Goal: Transaction & Acquisition: Download file/media

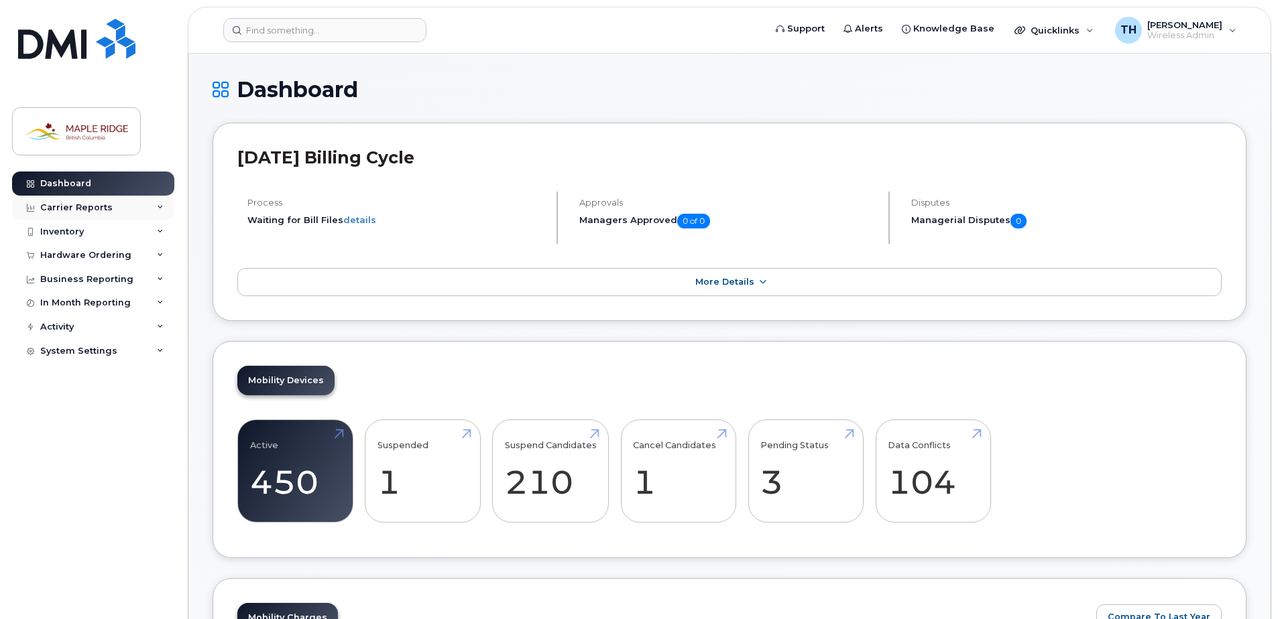
click at [87, 207] on div "Carrier Reports" at bounding box center [76, 207] width 72 height 11
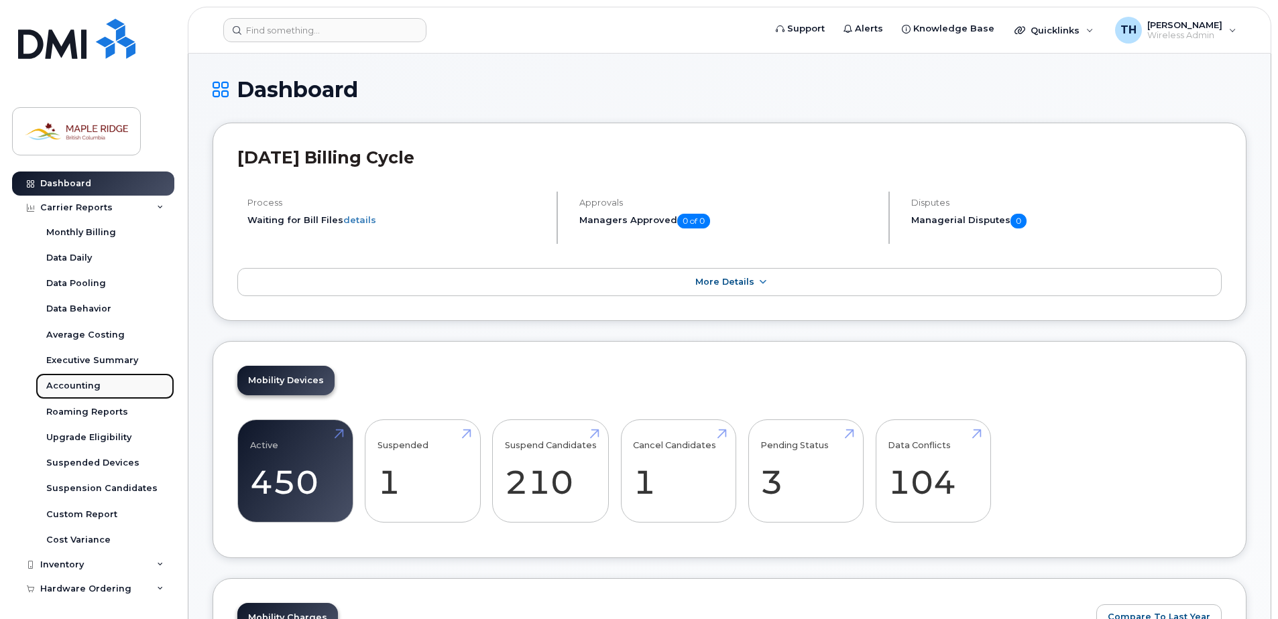
click at [98, 381] on link "Accounting" at bounding box center [105, 385] width 139 height 25
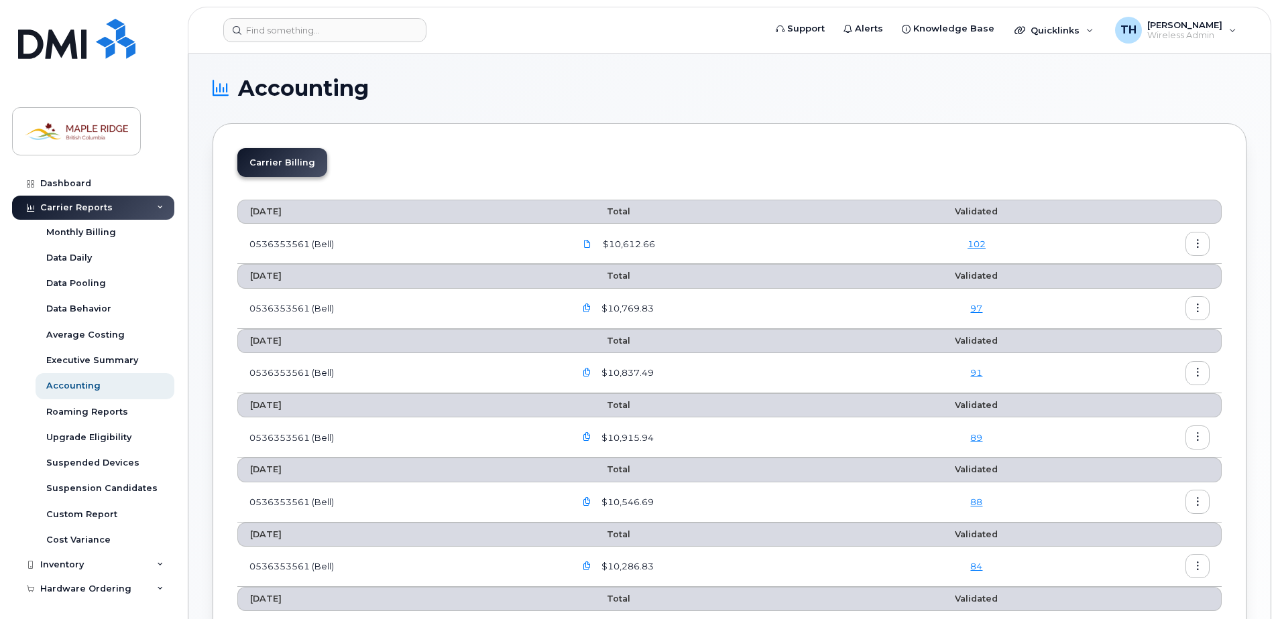
click at [701, 159] on div "Carrier Billing" at bounding box center [729, 168] width 984 height 40
click at [633, 245] on span "$10,612.66" at bounding box center [627, 244] width 55 height 13
click at [981, 245] on link "102" at bounding box center [976, 244] width 18 height 11
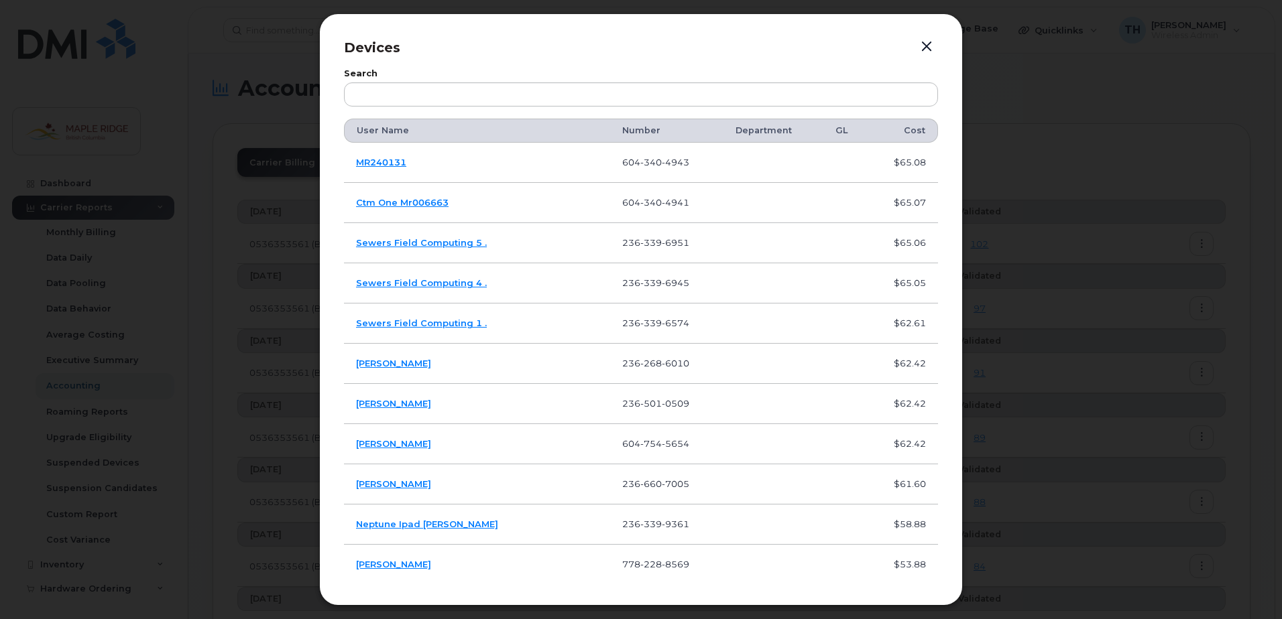
click at [919, 43] on button "button" at bounding box center [926, 47] width 20 height 19
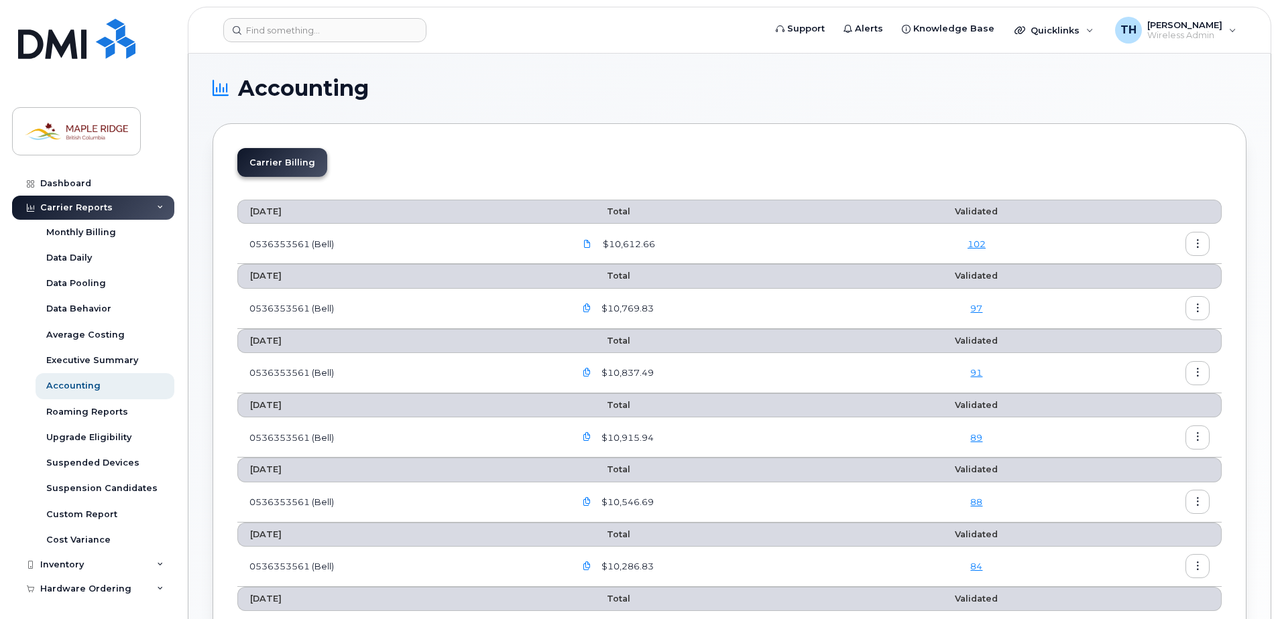
click at [1188, 250] on button "button" at bounding box center [1197, 244] width 24 height 24
click at [671, 133] on div "Carrier Billing August 2025 Total Validated 0536353561 (Bell) $10,612.66 102 Ju…" at bounding box center [730, 590] width 1034 height 934
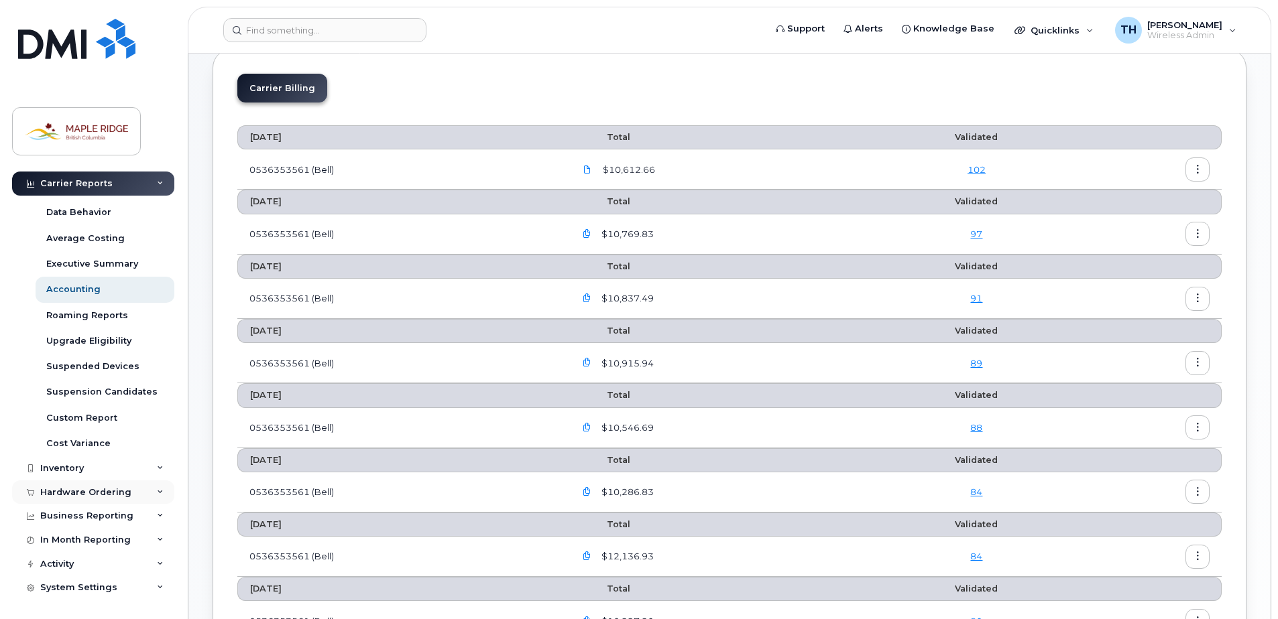
scroll to position [134, 0]
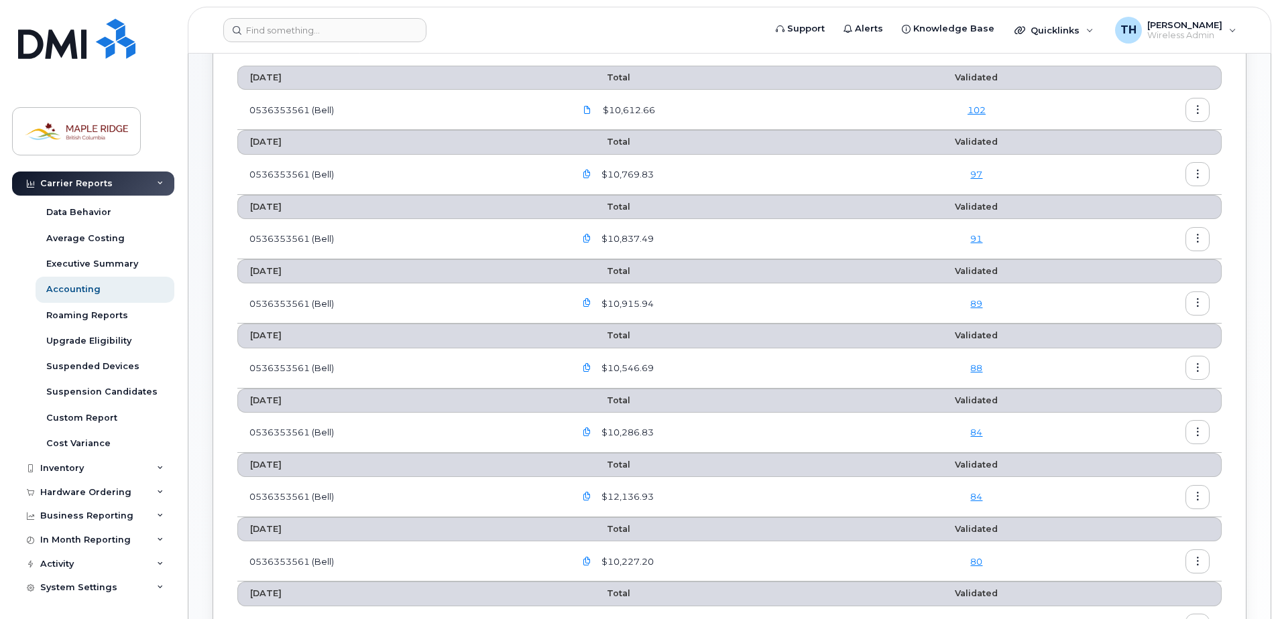
click at [311, 105] on td "0536353561 (Bell)" at bounding box center [399, 110] width 325 height 40
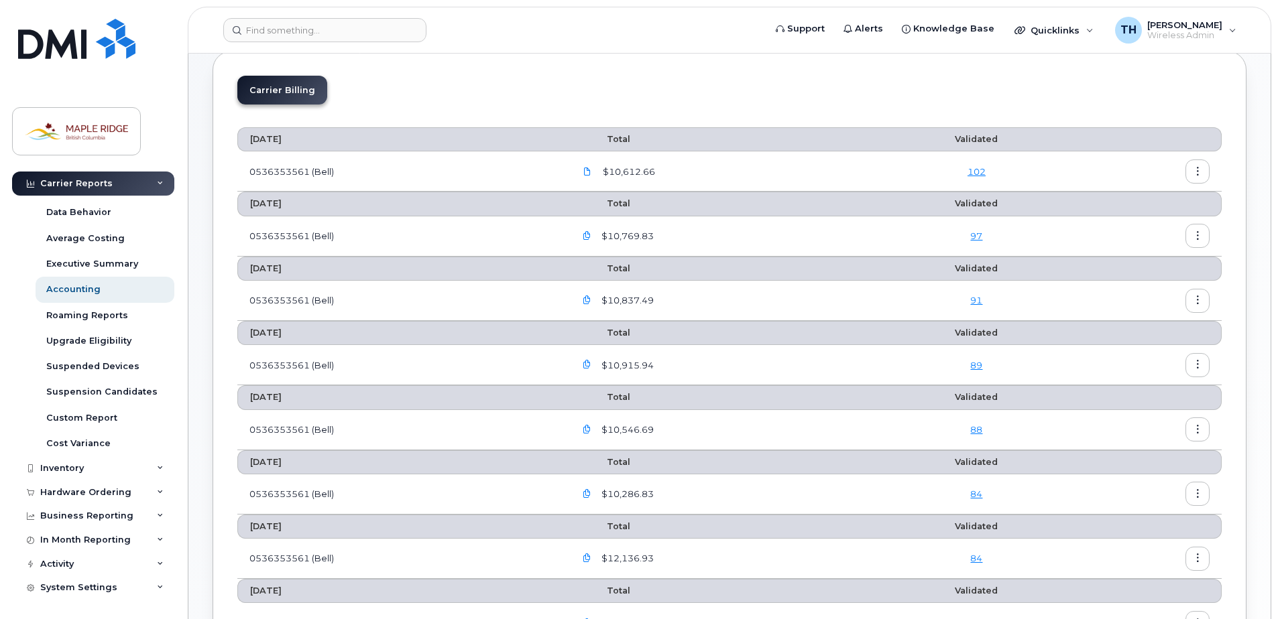
scroll to position [0, 0]
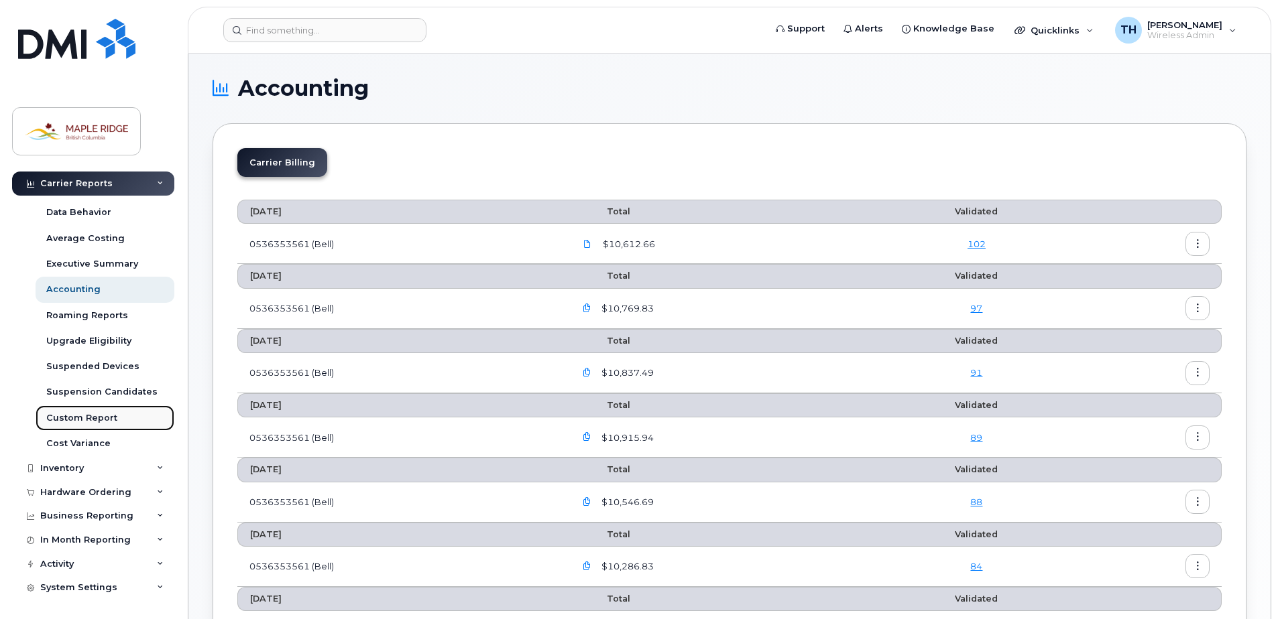
click at [99, 423] on div "Custom Report" at bounding box center [81, 418] width 71 height 12
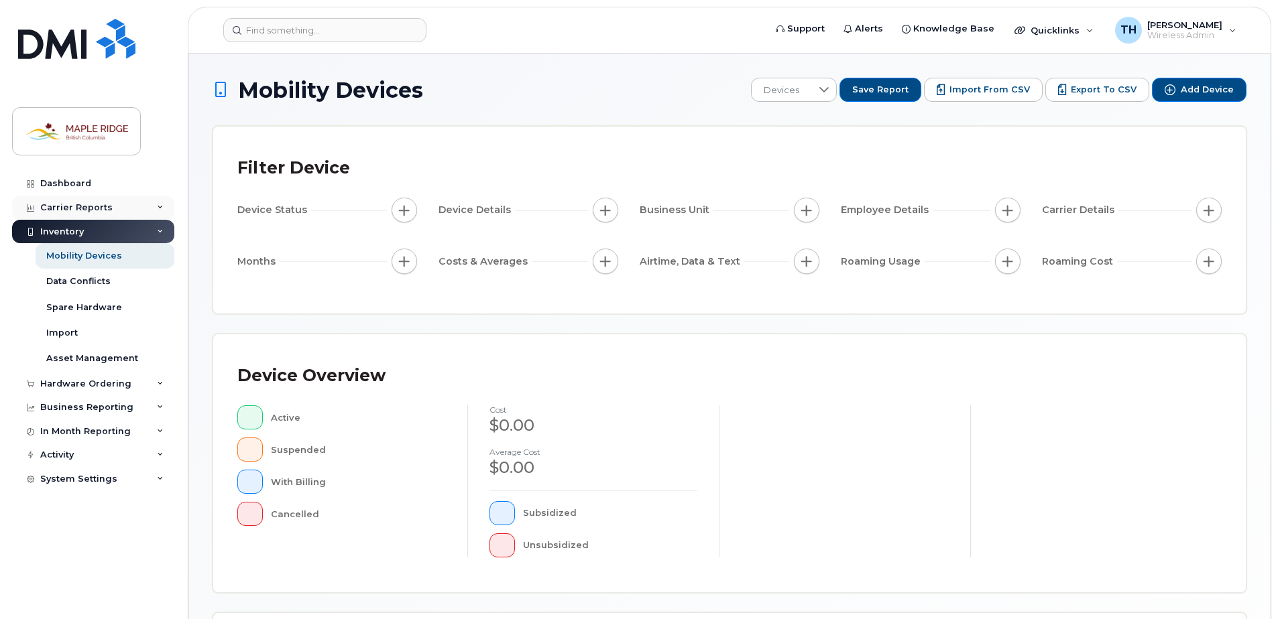
click at [83, 205] on div "Carrier Reports" at bounding box center [76, 207] width 72 height 11
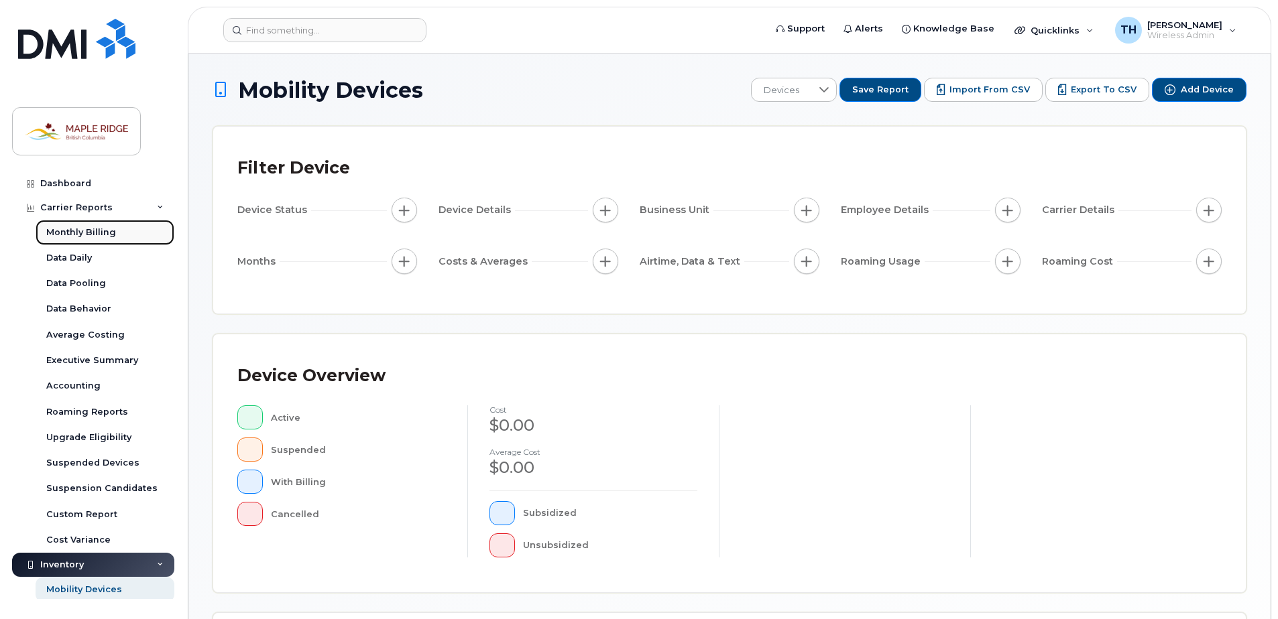
click at [82, 227] on div "Monthly Billing" at bounding box center [81, 233] width 70 height 12
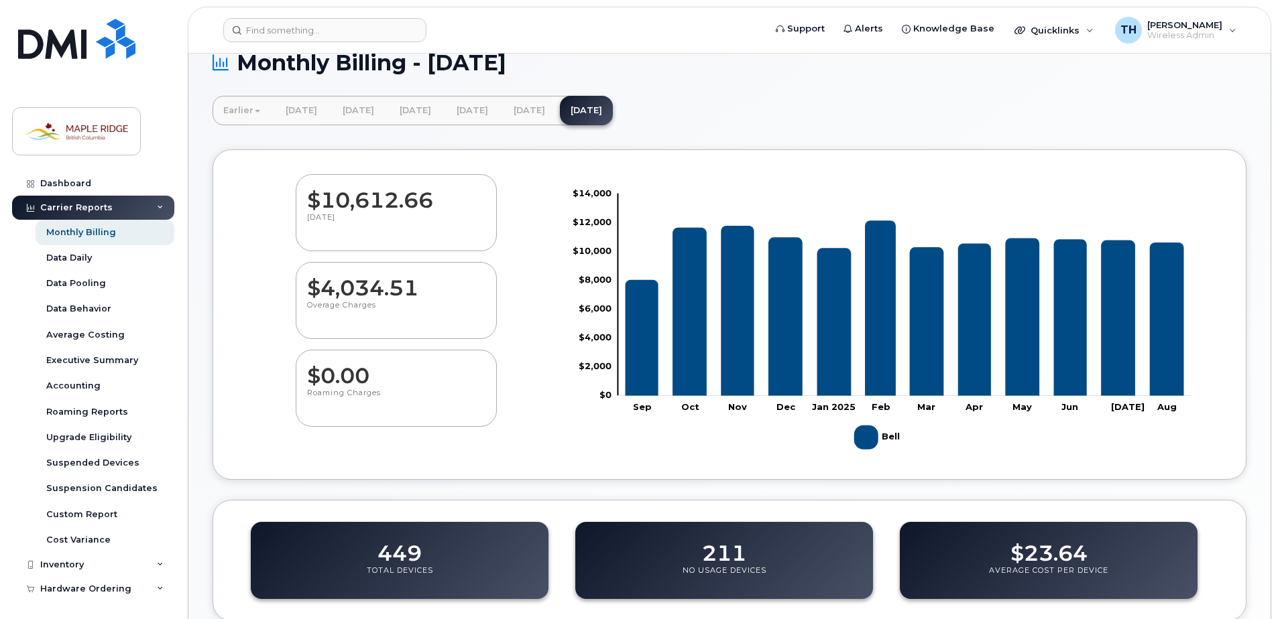
scroll to position [429, 0]
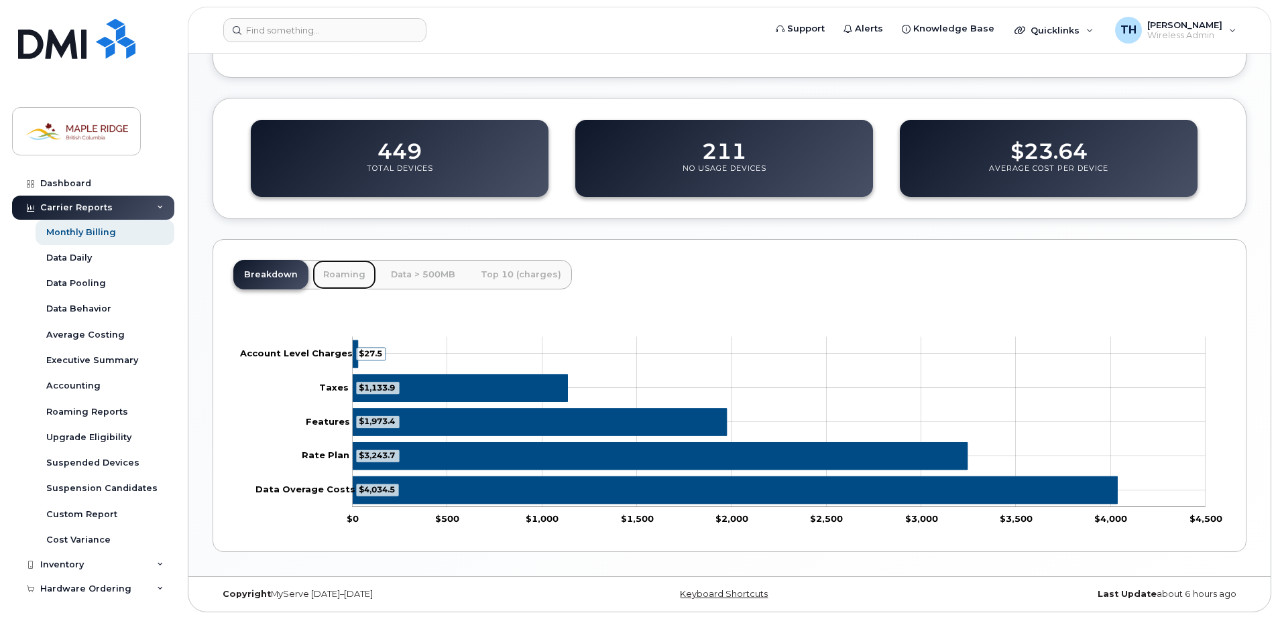
click at [359, 280] on link "Roaming" at bounding box center [344, 274] width 64 height 29
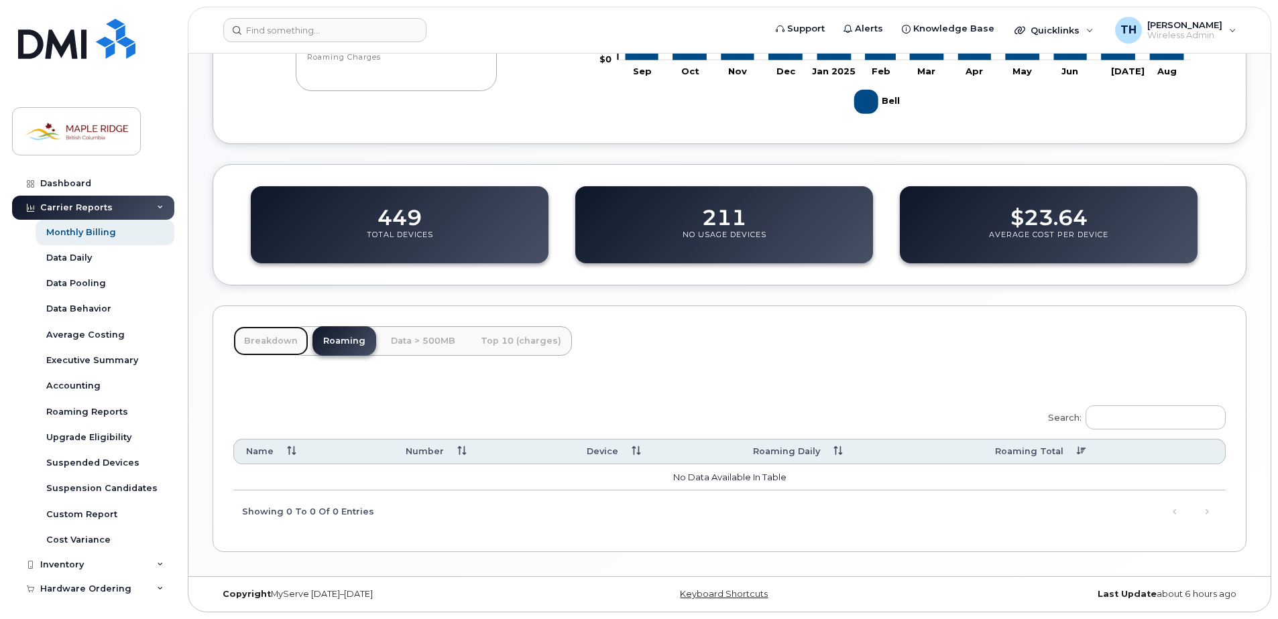
click at [268, 346] on link "Breakdown" at bounding box center [270, 340] width 75 height 29
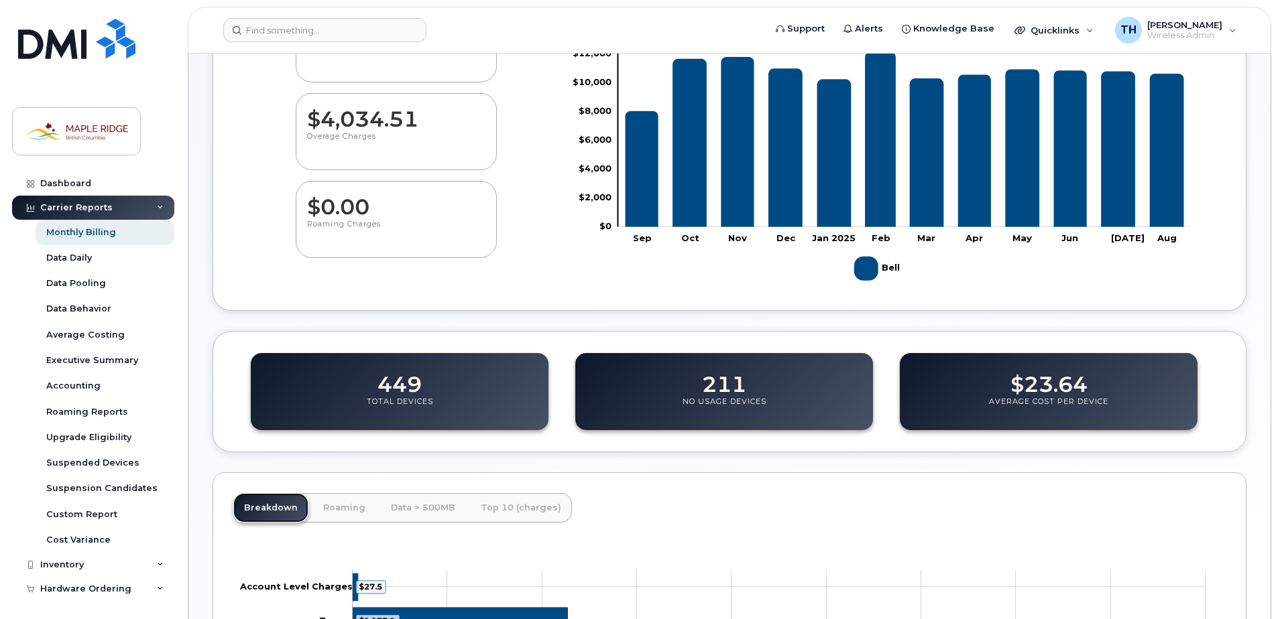
scroll to position [95, 0]
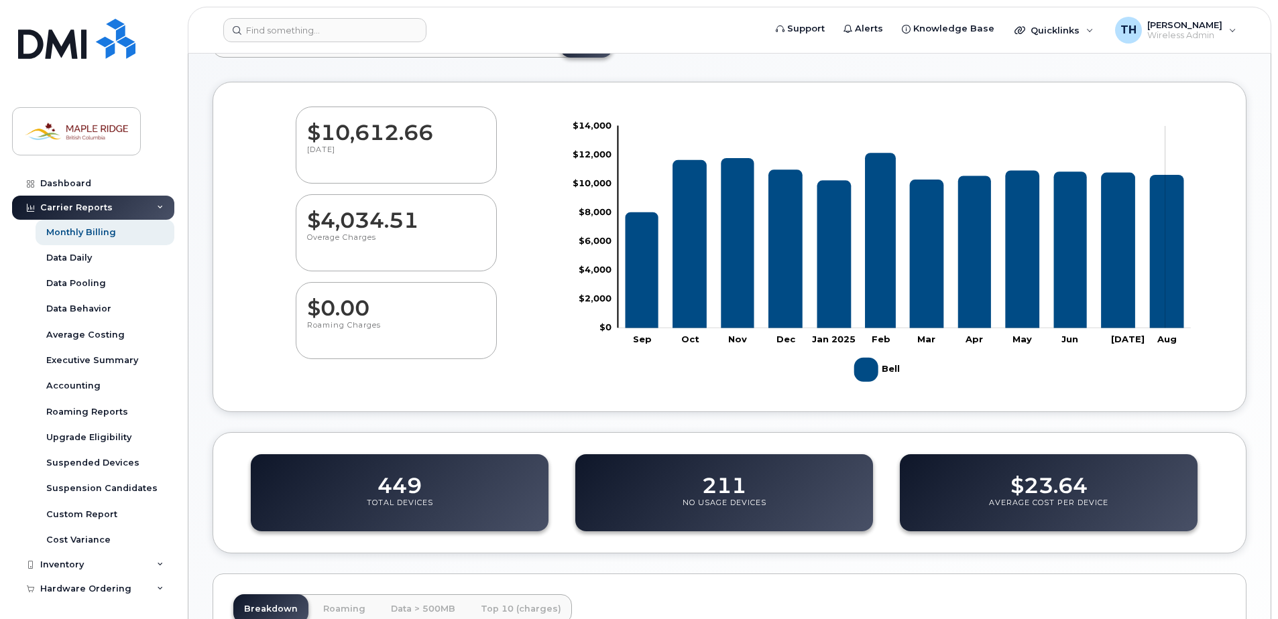
click at [1165, 234] on icon "Bell" at bounding box center [1167, 252] width 34 height 154
click at [1163, 243] on icon "Bell" at bounding box center [1167, 252] width 34 height 154
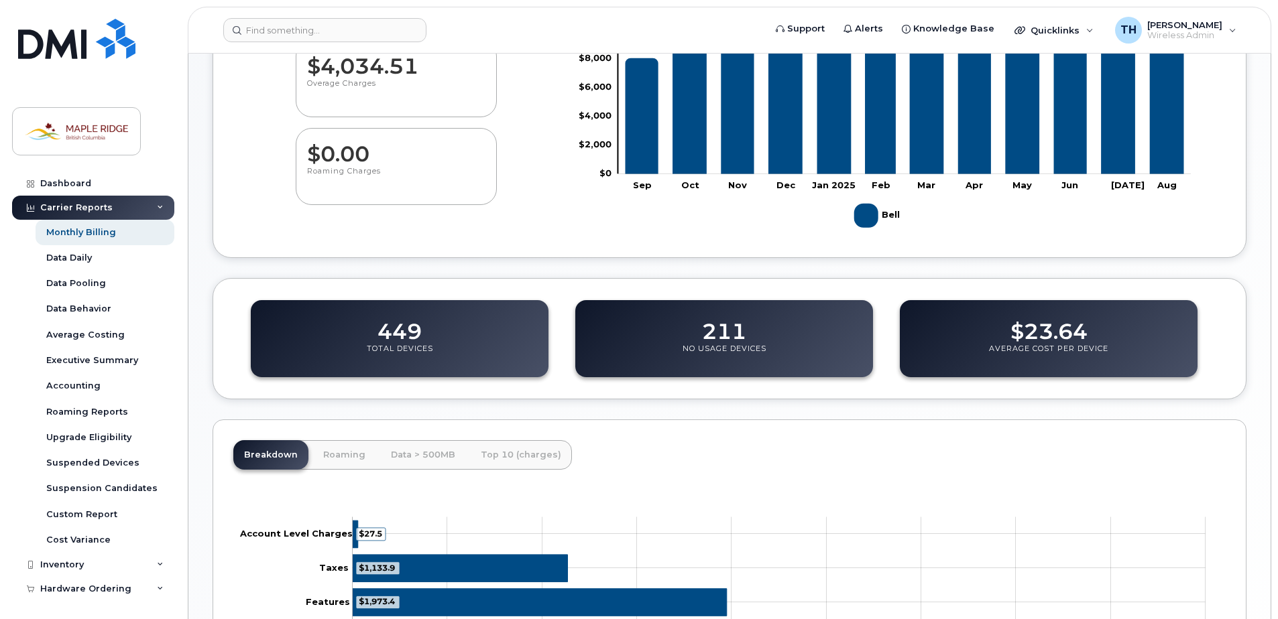
scroll to position [429, 0]
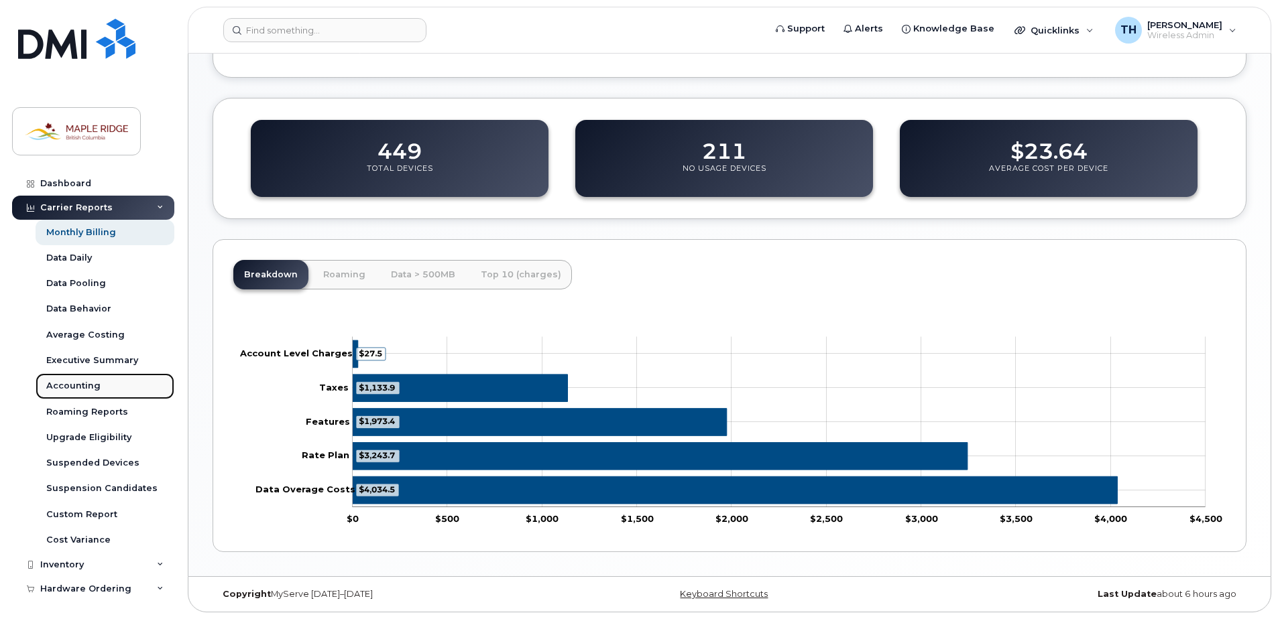
click at [86, 389] on div "Accounting" at bounding box center [73, 386] width 54 height 12
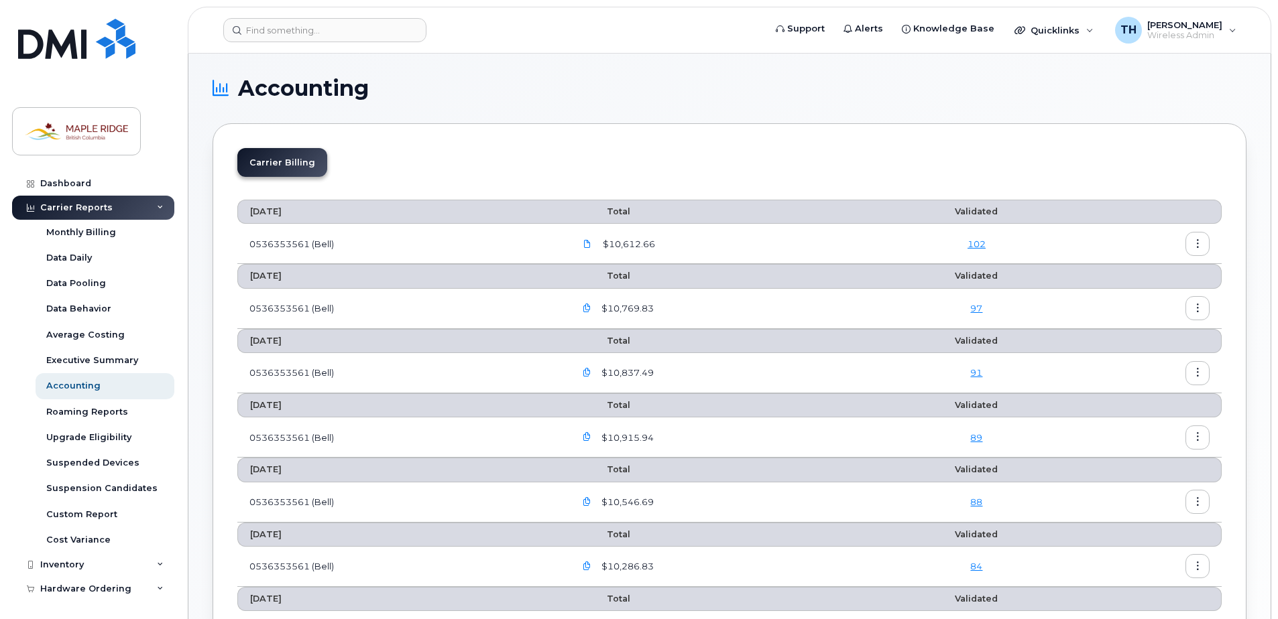
drag, startPoint x: 335, startPoint y: 270, endPoint x: 353, endPoint y: 263, distance: 19.3
click at [337, 269] on th "[DATE]" at bounding box center [399, 276] width 325 height 24
click at [640, 238] on span "$10,612.66" at bounding box center [627, 244] width 55 height 13
click at [637, 316] on div "$10,769.83" at bounding box center [718, 308] width 289 height 24
click at [631, 312] on span "$10,769.83" at bounding box center [626, 308] width 55 height 13
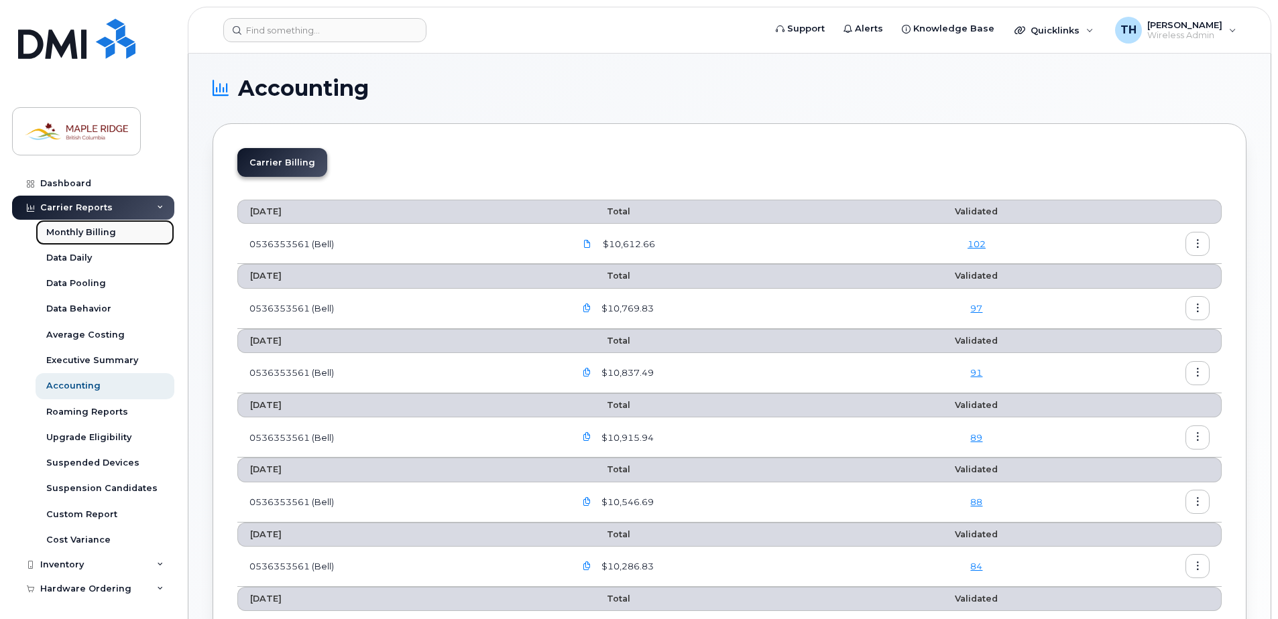
click at [96, 237] on div "Monthly Billing" at bounding box center [81, 233] width 70 height 12
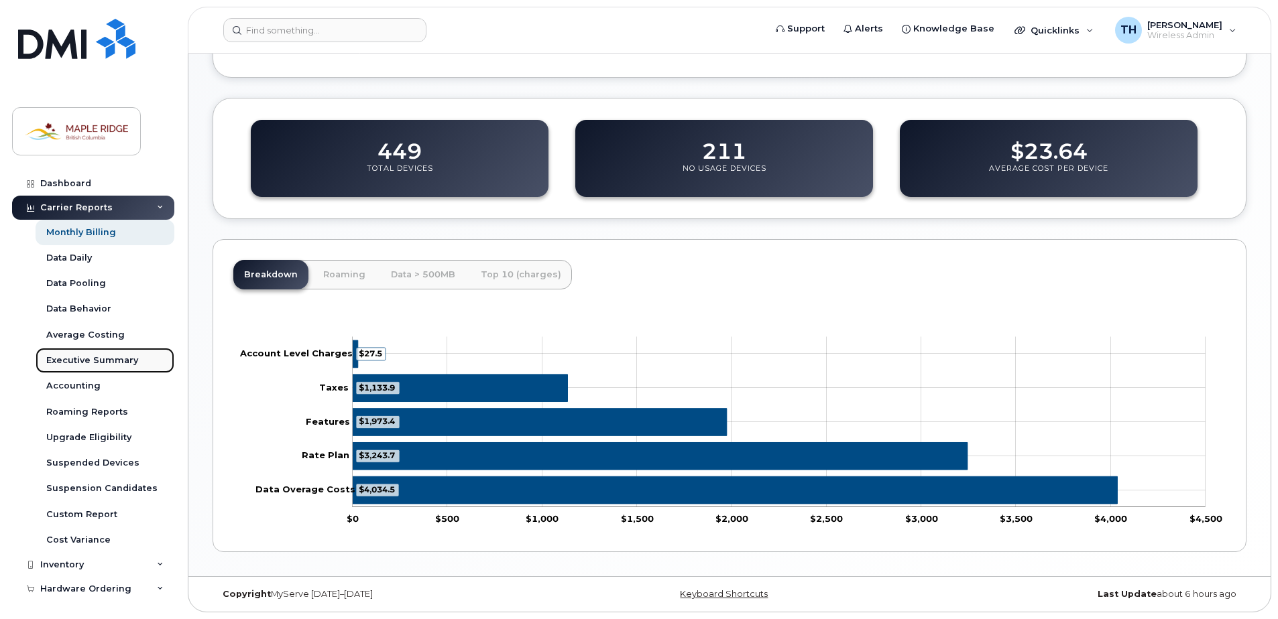
click at [101, 355] on div "Executive Summary" at bounding box center [92, 361] width 92 height 12
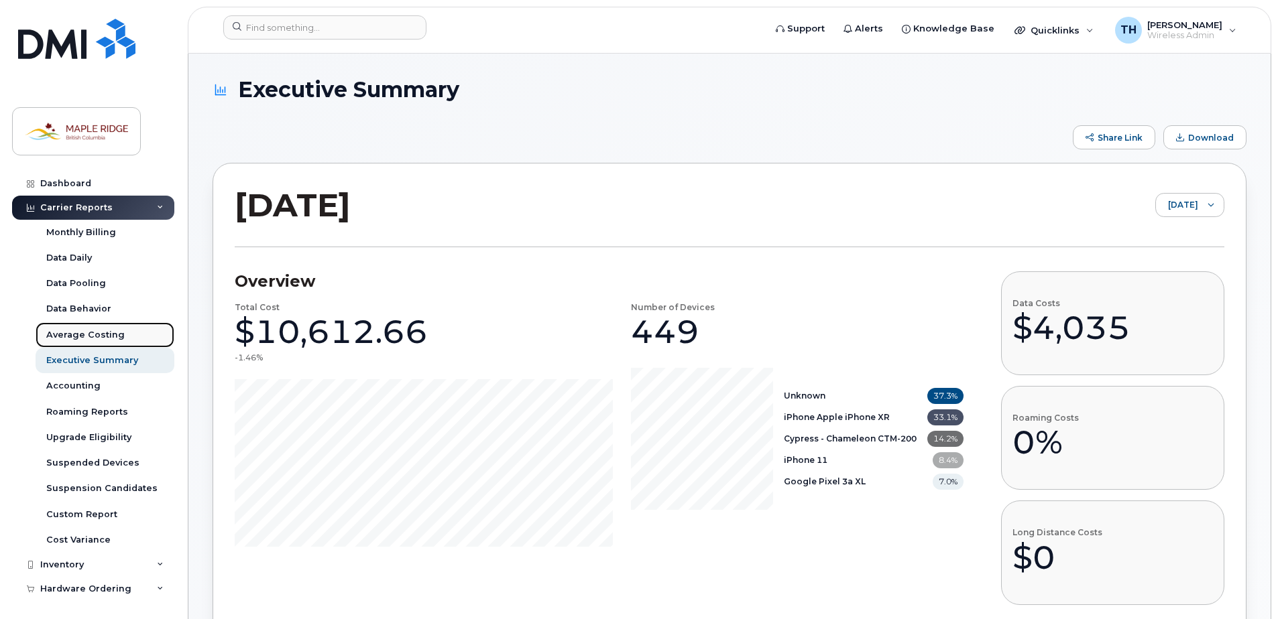
click at [79, 327] on link "Average Costing" at bounding box center [105, 334] width 139 height 25
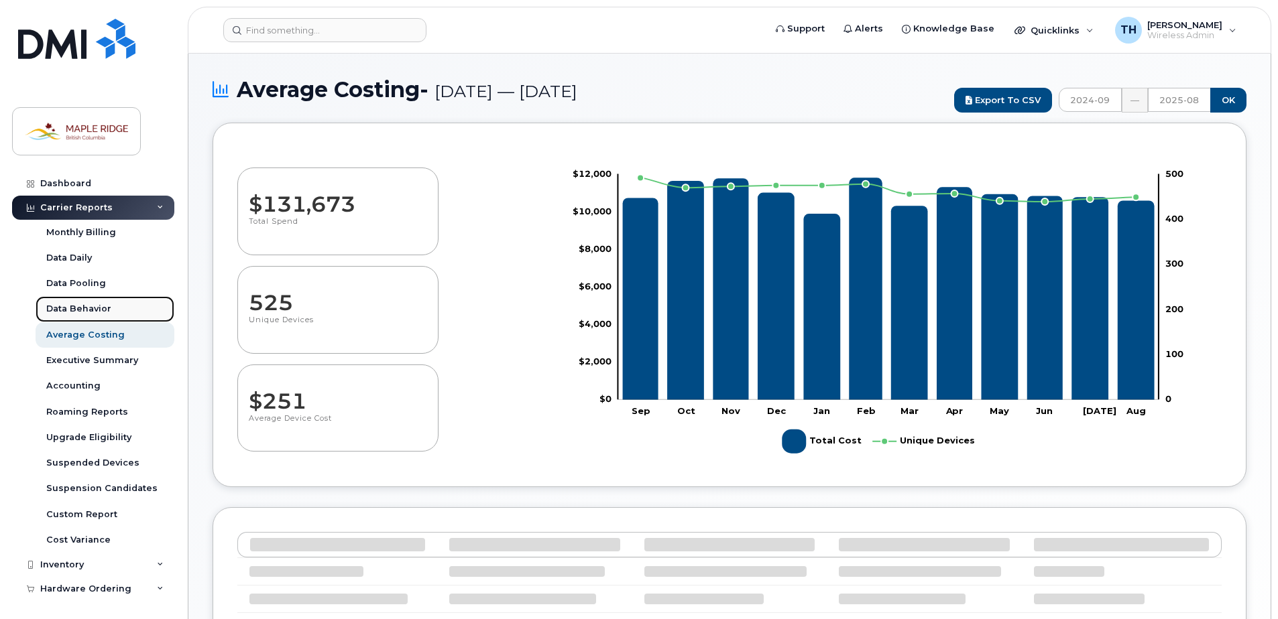
click at [90, 307] on div "Data Behavior" at bounding box center [78, 309] width 65 height 12
select select "100"
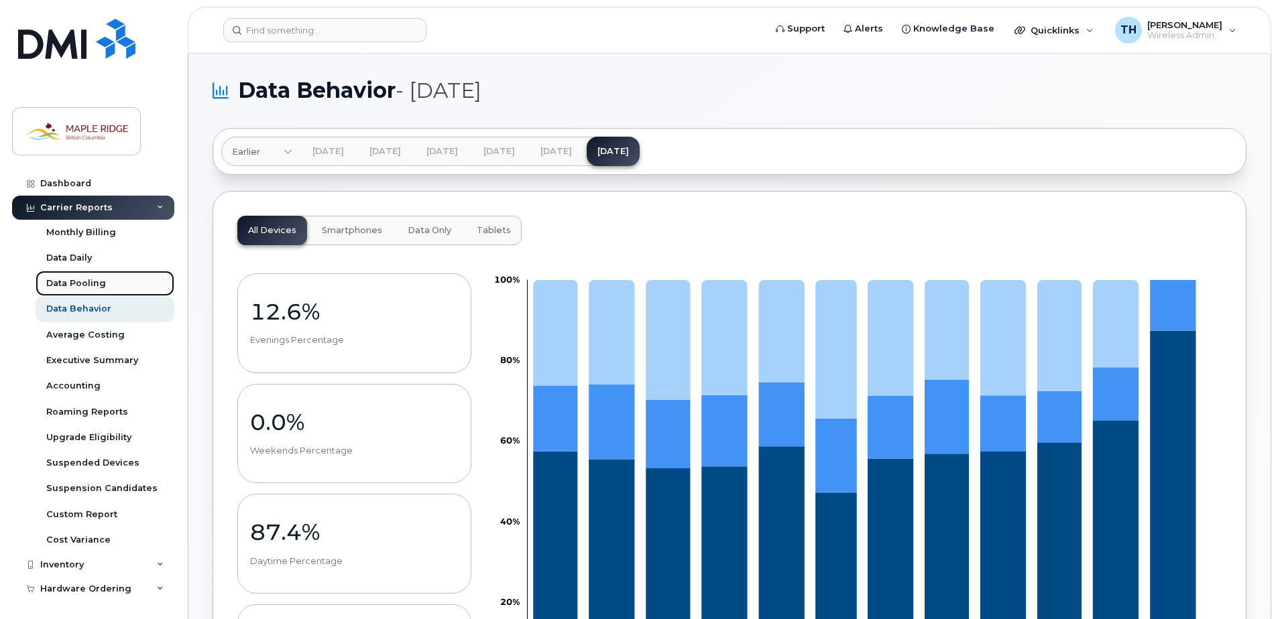
click at [88, 274] on link "Data Pooling" at bounding box center [105, 283] width 139 height 25
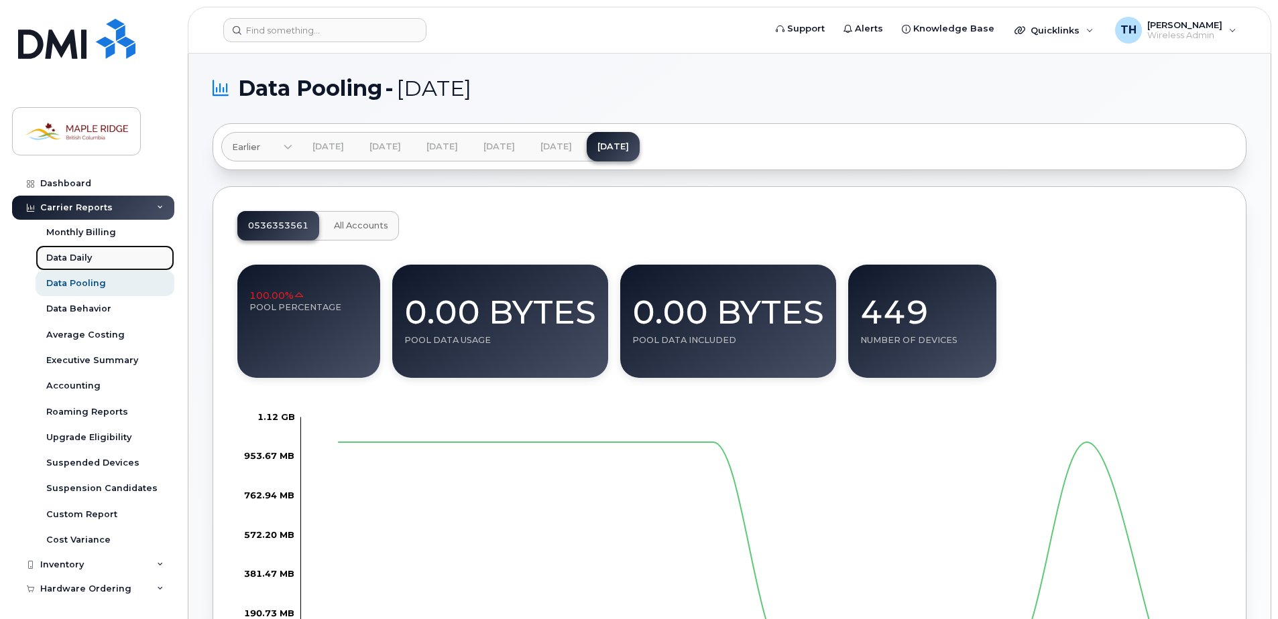
click at [87, 261] on div "Data Daily" at bounding box center [69, 258] width 46 height 12
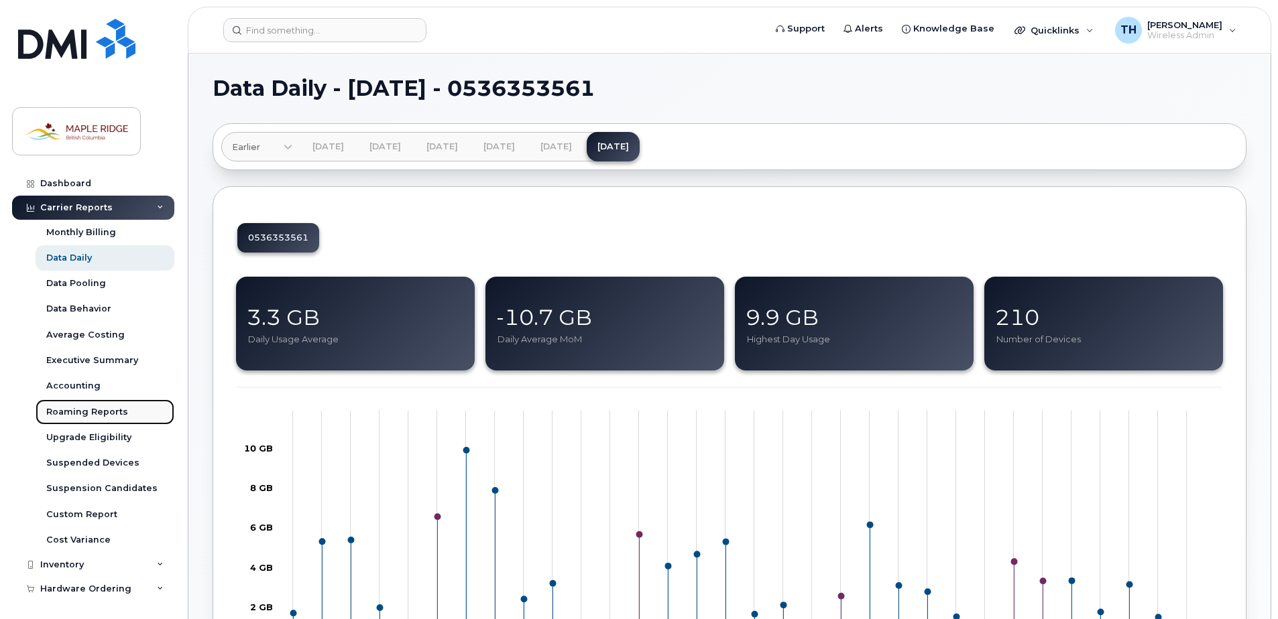
click at [88, 414] on div "Roaming Reports" at bounding box center [87, 412] width 82 height 12
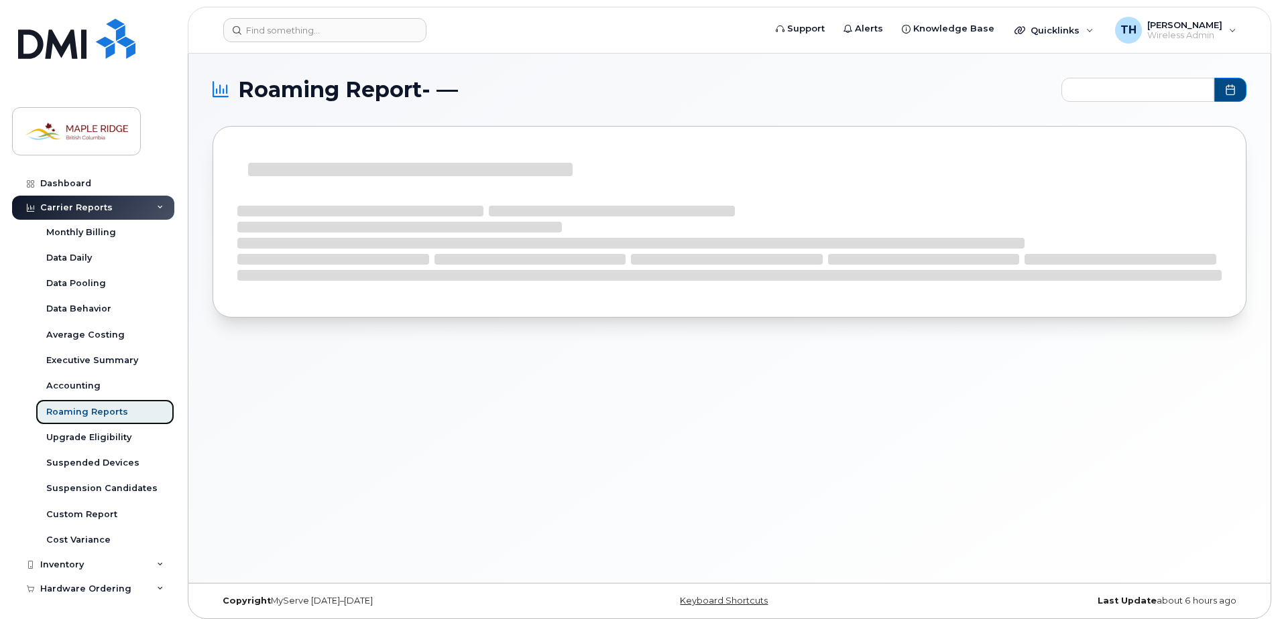
type input "2024-09 - 2025-08"
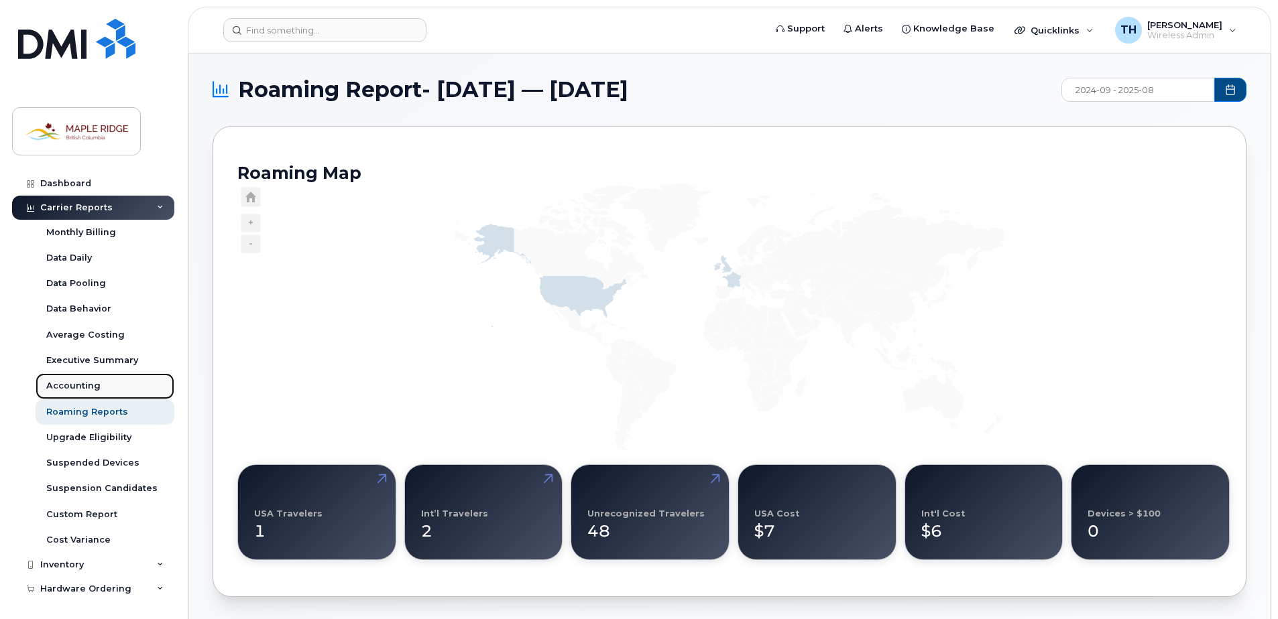
click at [84, 388] on div "Accounting" at bounding box center [73, 386] width 54 height 12
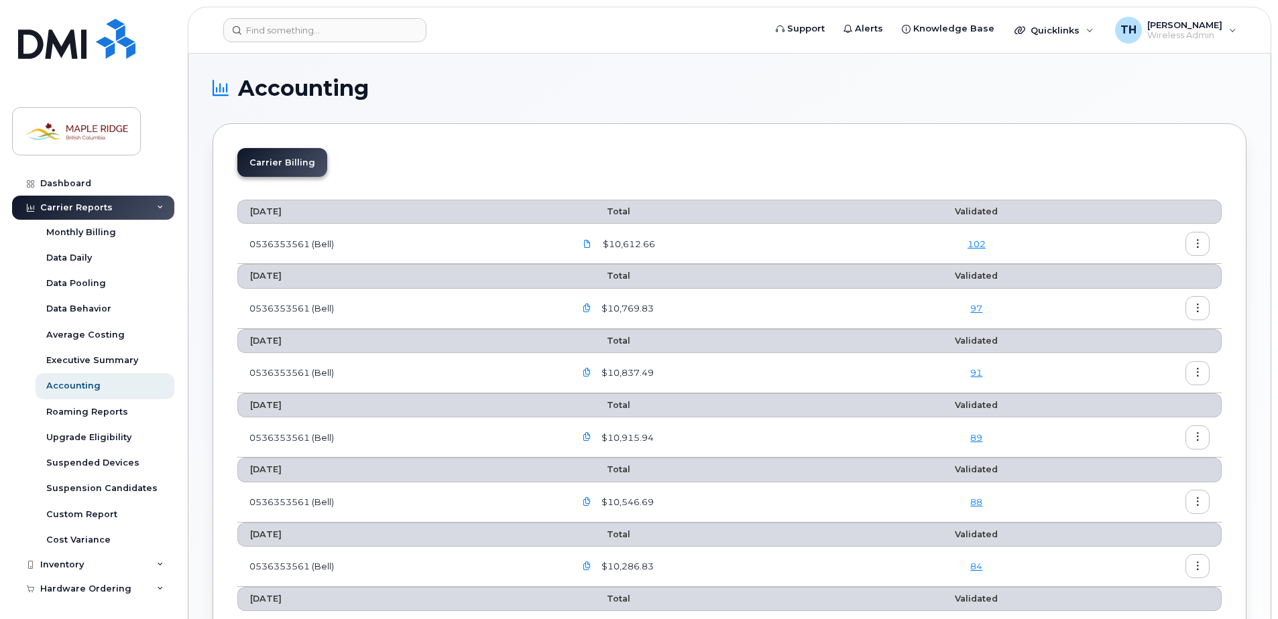
click at [1197, 239] on button "button" at bounding box center [1197, 244] width 24 height 24
click at [641, 239] on span "$10,612.66" at bounding box center [627, 244] width 55 height 13
click at [1196, 233] on button "button" at bounding box center [1197, 244] width 24 height 24
click at [1141, 298] on span "Download" at bounding box center [1136, 298] width 52 height 12
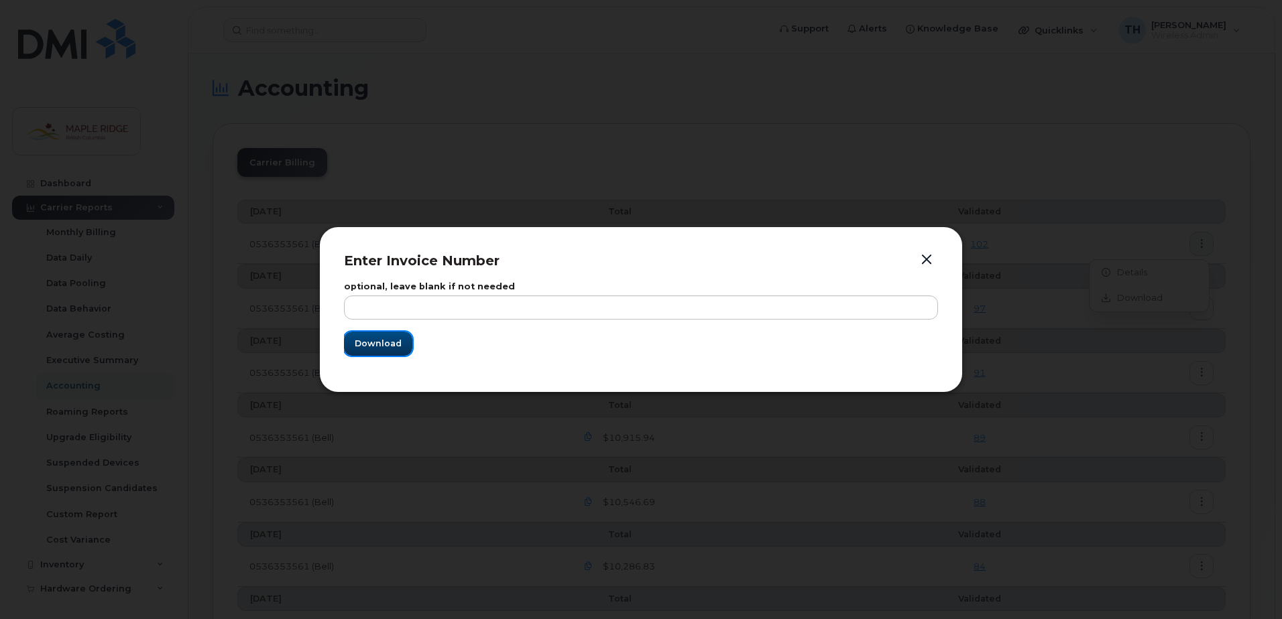
click at [393, 351] on button "Download" at bounding box center [378, 344] width 68 height 24
